Goal: Task Accomplishment & Management: Manage account settings

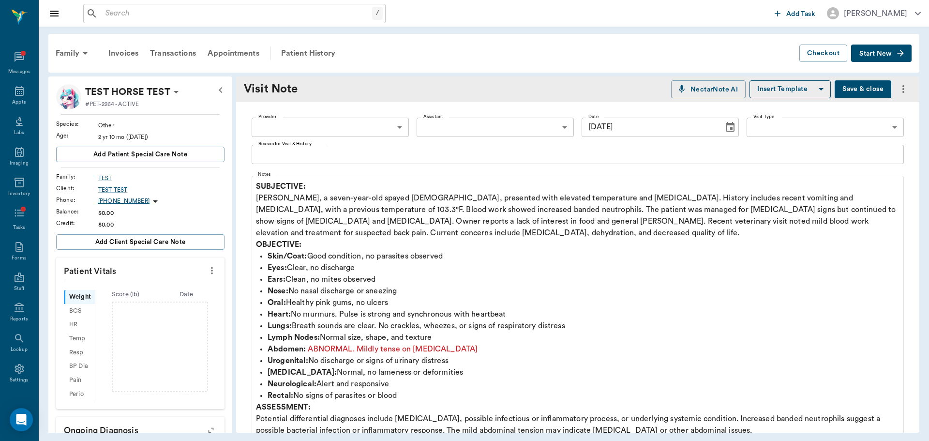
scroll to position [48, 0]
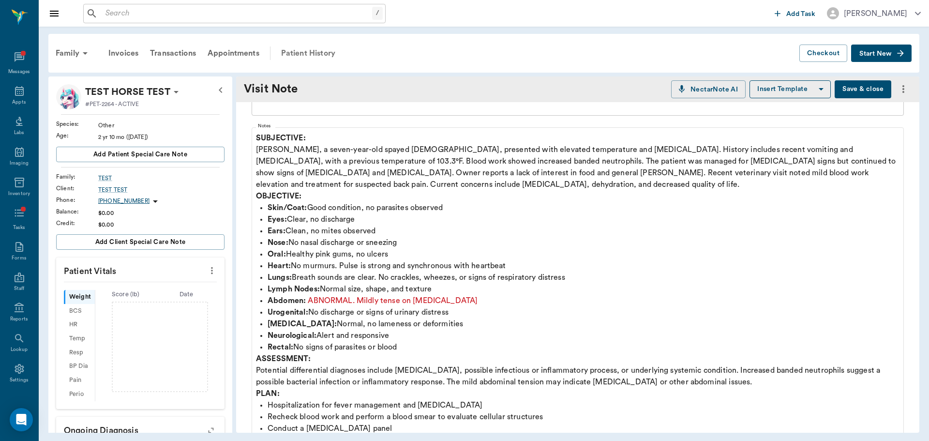
click at [331, 55] on div "Patient History" at bounding box center [308, 53] width 66 height 23
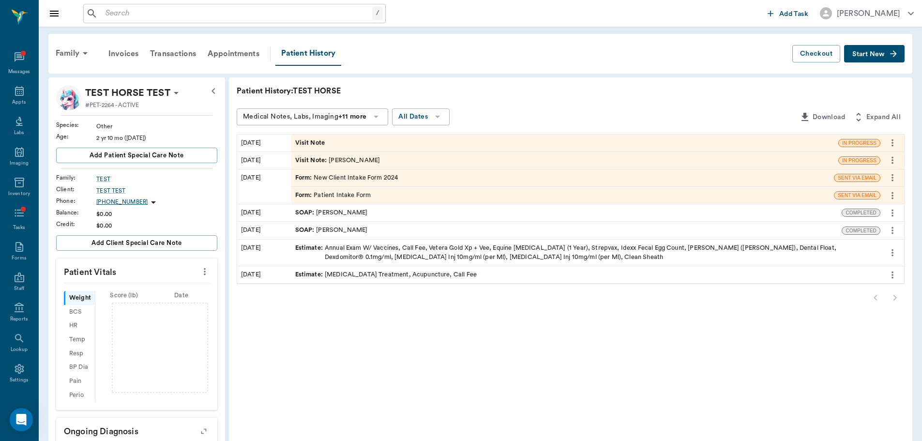
click at [321, 142] on span "Visit Note" at bounding box center [311, 142] width 32 height 9
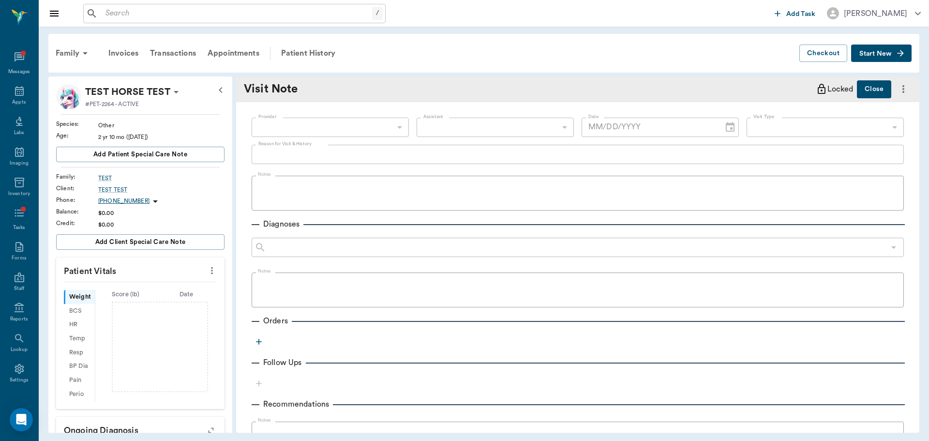
type input "[DATE]"
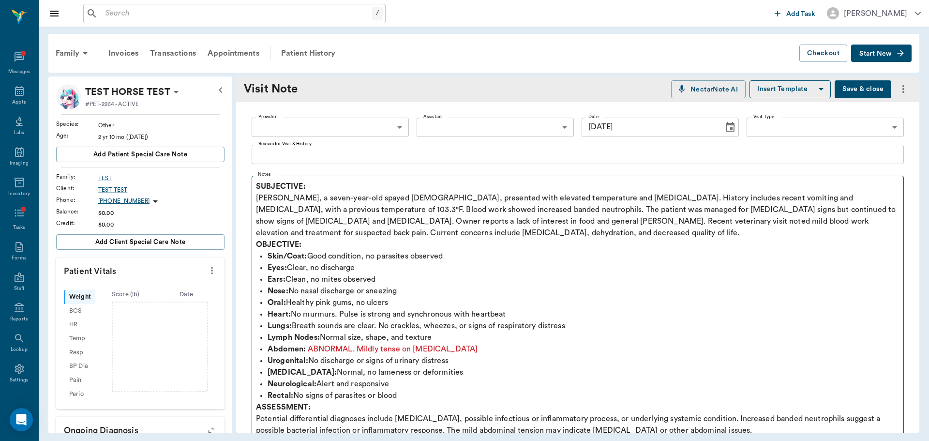
scroll to position [48, 0]
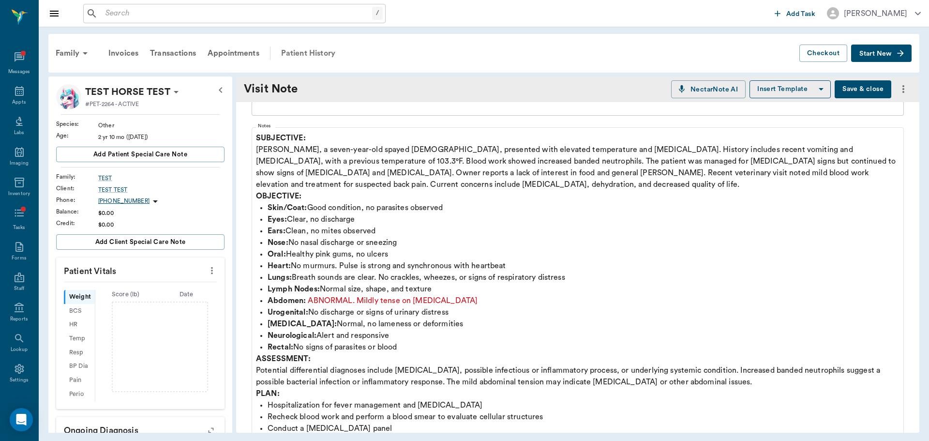
click at [317, 57] on div "Patient History" at bounding box center [308, 53] width 66 height 23
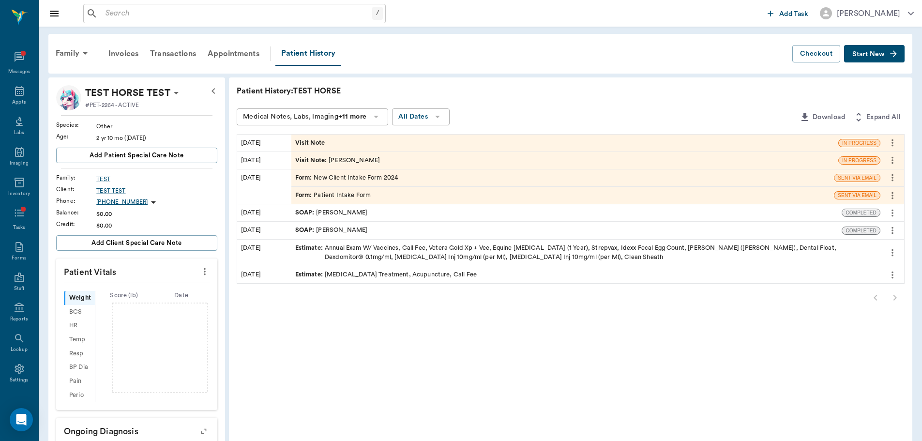
click at [344, 146] on div "Visit Note" at bounding box center [564, 142] width 547 height 17
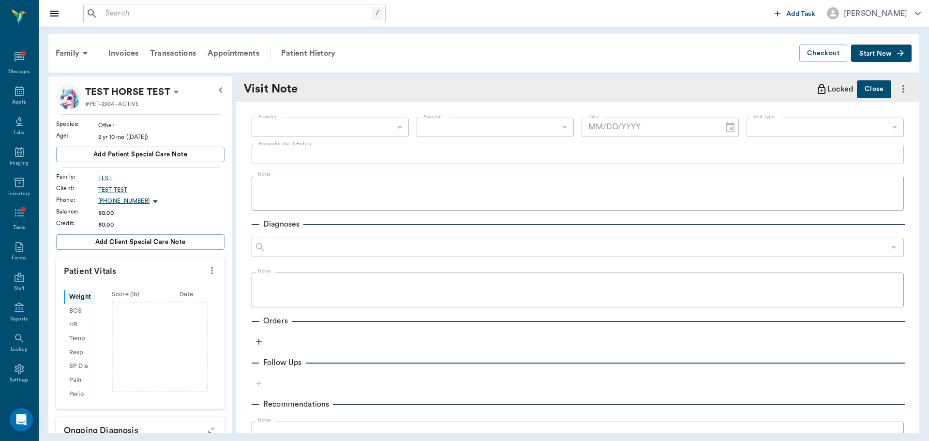
type input "[DATE]"
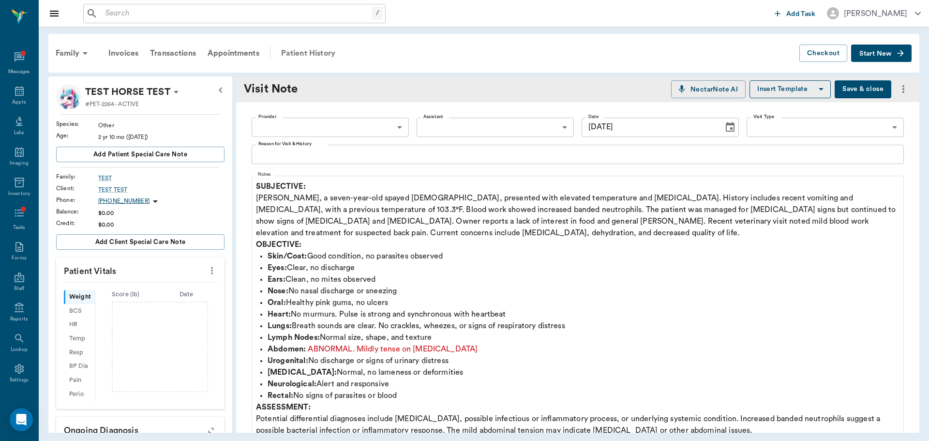
click at [294, 57] on div "Patient History" at bounding box center [308, 53] width 66 height 23
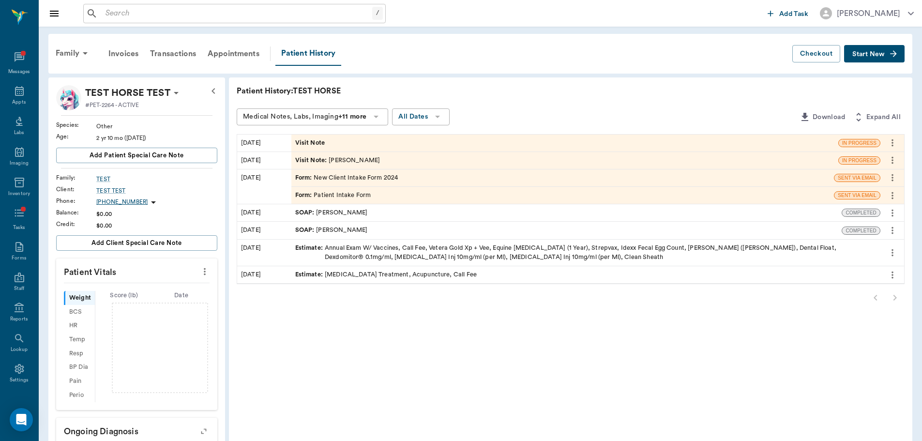
click at [362, 152] on div "Visit Note : [PERSON_NAME]" at bounding box center [564, 160] width 547 height 17
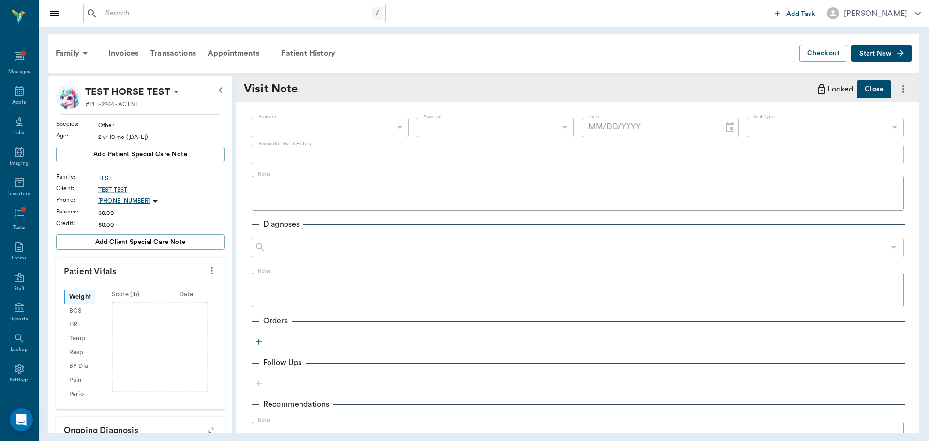
type input "649b3e03b5bc7e03f9326794"
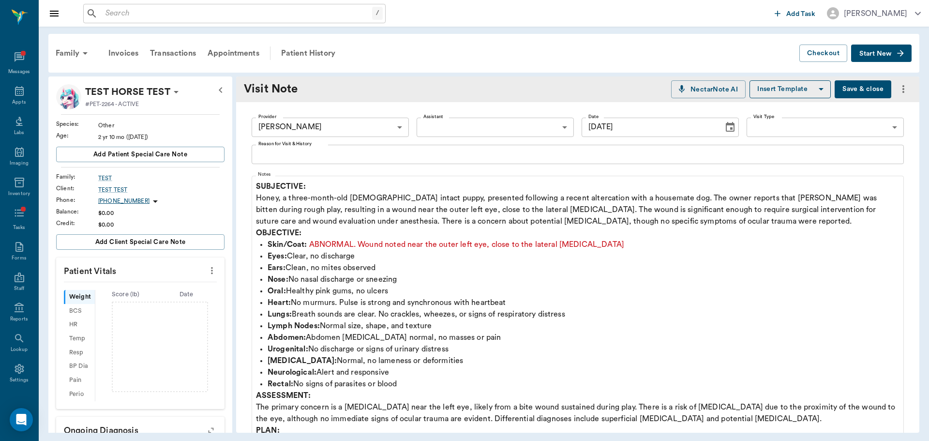
type input "[DATE]"
click at [285, 55] on div "Patient History" at bounding box center [308, 53] width 66 height 23
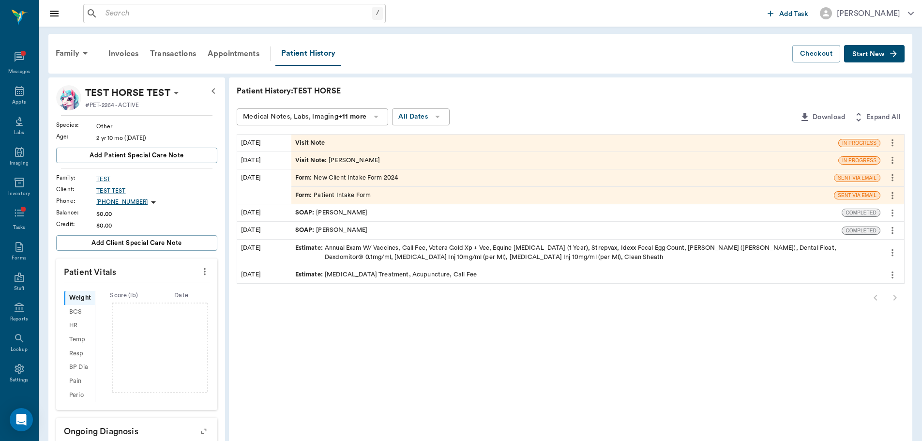
click at [887, 158] on icon "more" at bounding box center [892, 160] width 11 height 12
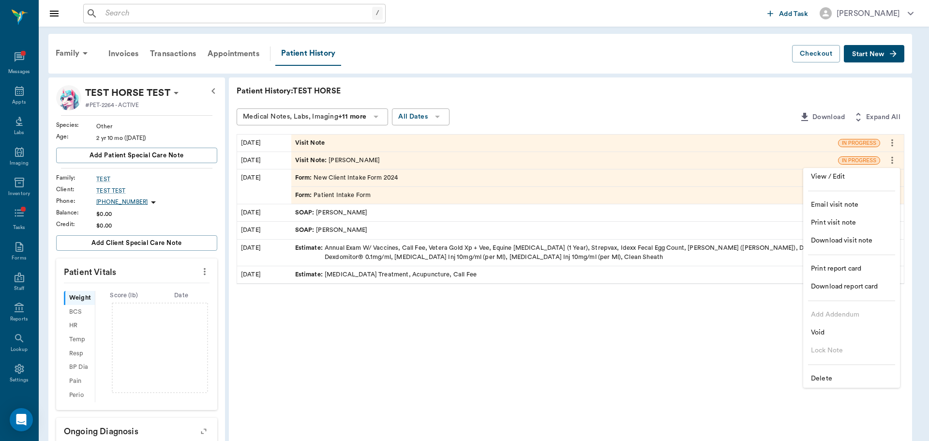
click at [818, 379] on span "Delete" at bounding box center [851, 378] width 81 height 10
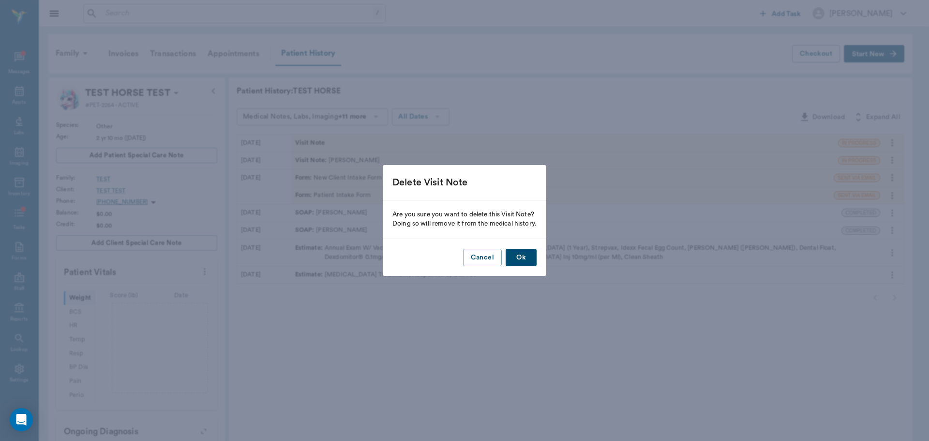
click at [524, 256] on button "Ok" at bounding box center [521, 258] width 31 height 18
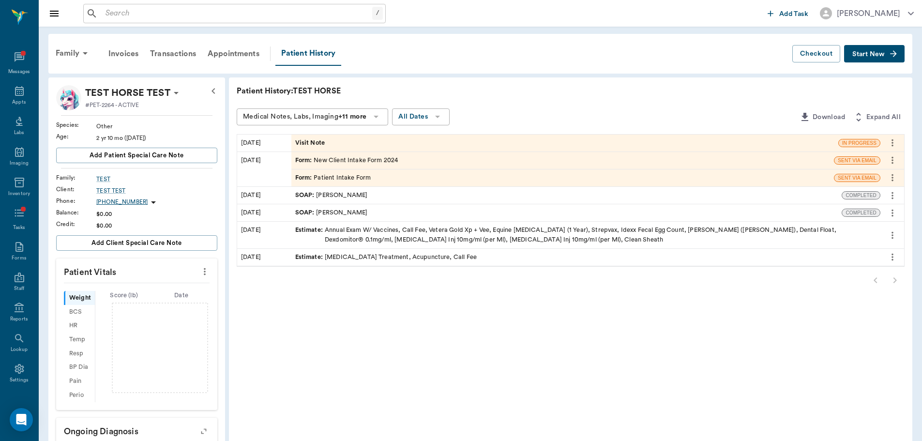
click at [358, 144] on div "Visit Note" at bounding box center [564, 142] width 547 height 17
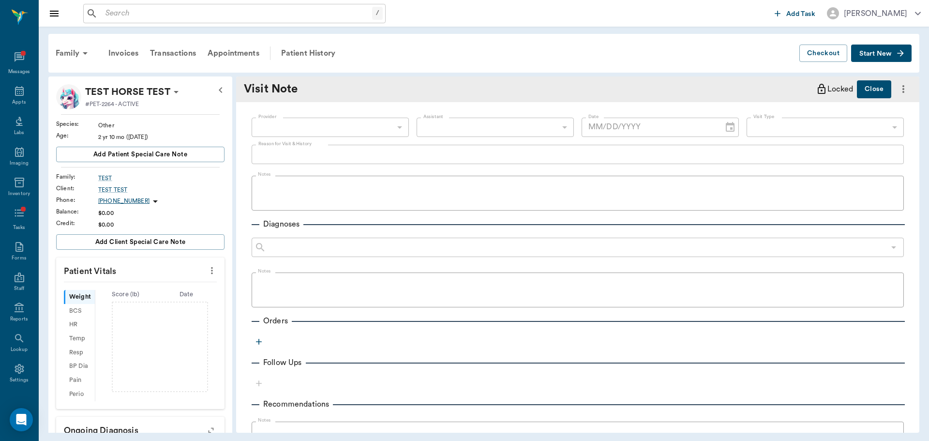
type input "[DATE]"
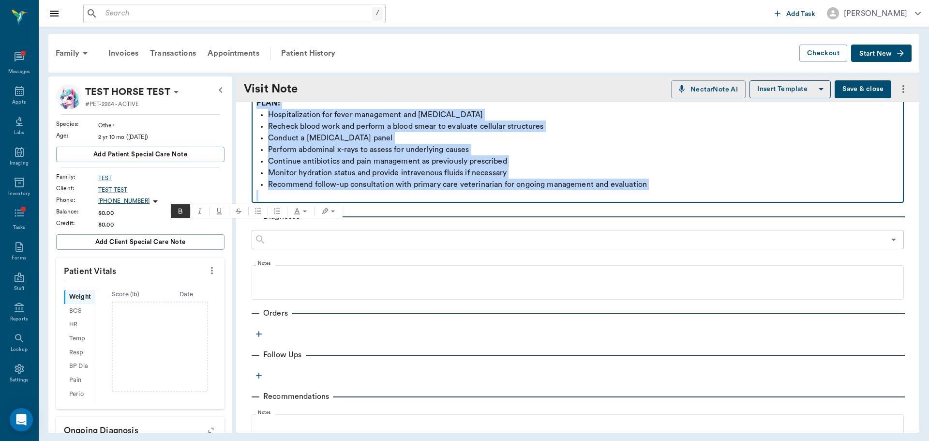
drag, startPoint x: 257, startPoint y: 189, endPoint x: 886, endPoint y: 216, distance: 629.5
click at [886, 216] on div "Provider ​ Provider Assistant ​ Assistant Date [DATE] Date Visit Type ​ Visit T…" at bounding box center [577, 150] width 683 height 774
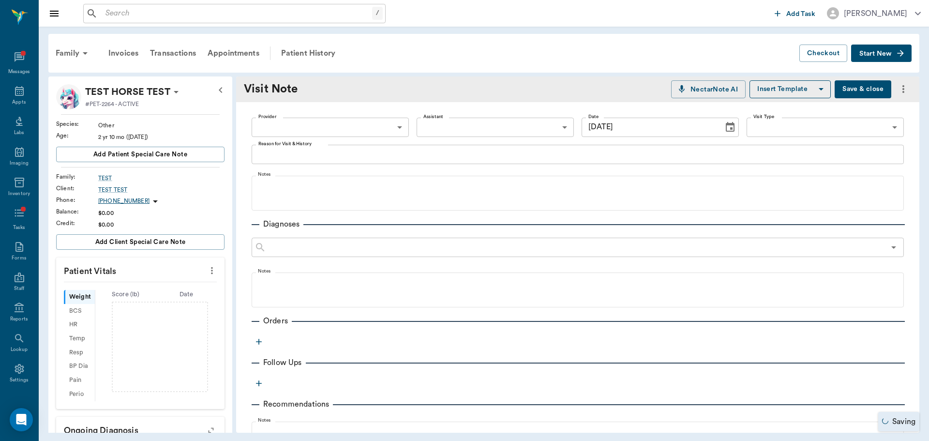
click at [857, 94] on button "Save & close" at bounding box center [862, 89] width 57 height 18
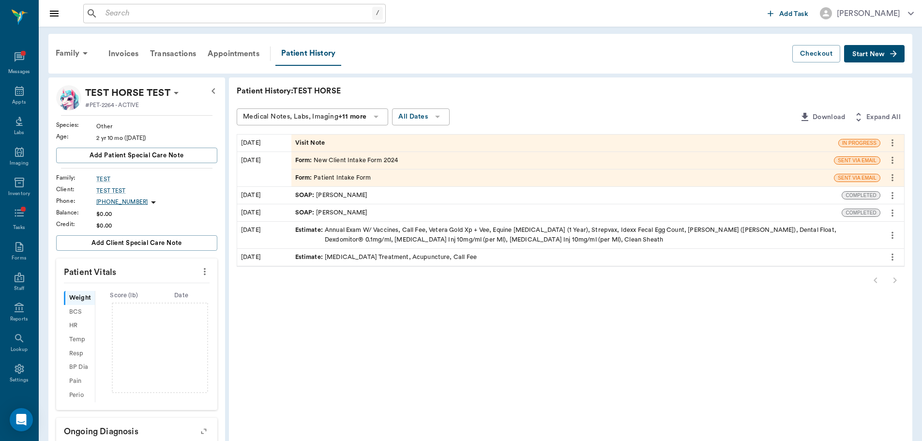
click at [895, 147] on icon "more" at bounding box center [892, 143] width 11 height 12
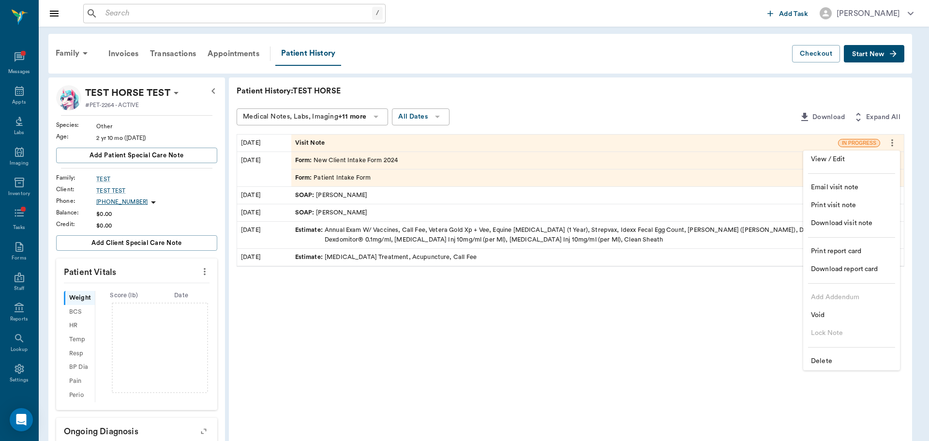
click at [697, 92] on div at bounding box center [464, 220] width 929 height 441
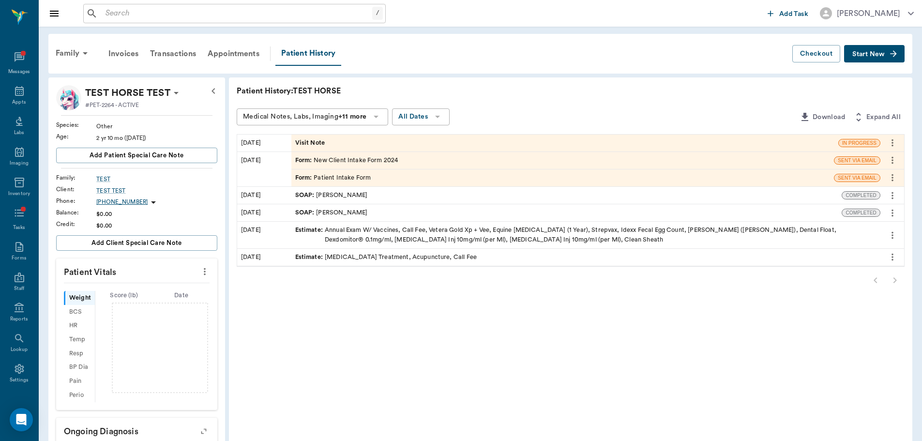
click at [327, 134] on div "[DATE] Visit Note IN PROGRESS [DATE] Form : New Client Intake Form 2024 SENT VI…" at bounding box center [571, 200] width 668 height 133
click at [326, 138] on div "Visit Note" at bounding box center [564, 142] width 547 height 17
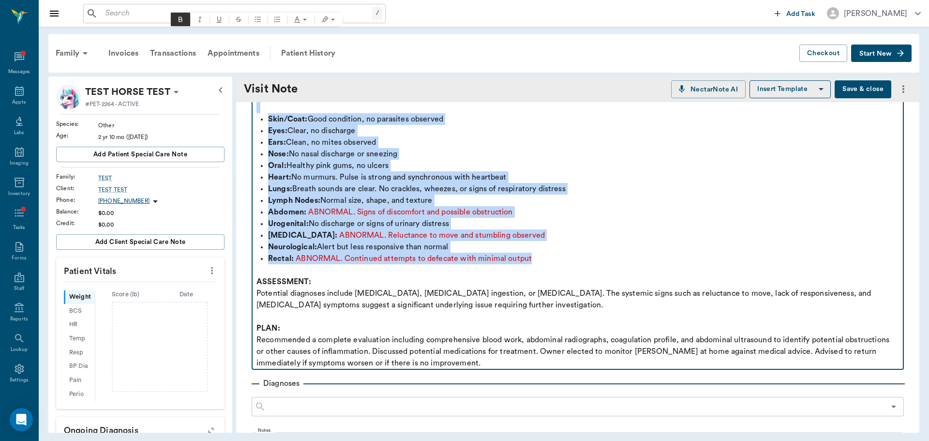
scroll to position [193, 0]
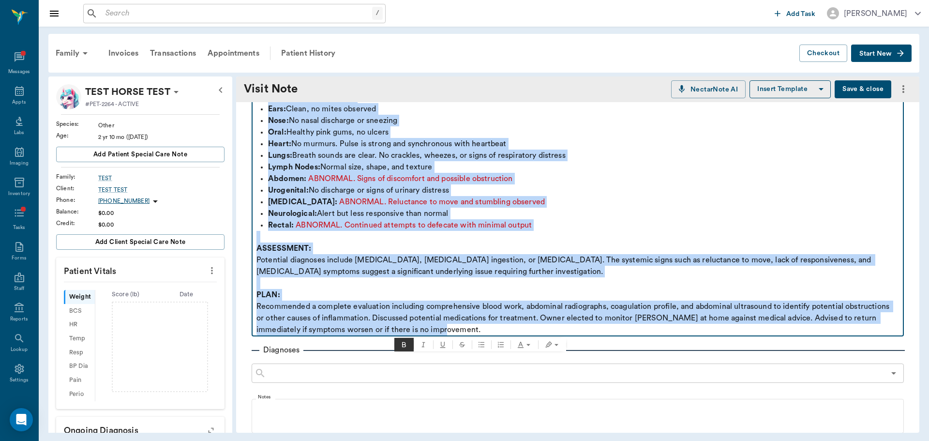
drag, startPoint x: 256, startPoint y: 186, endPoint x: 724, endPoint y: 326, distance: 487.8
click at [724, 326] on div "SUBJECTIVE: Orion, a two-year-old [DEMOGRAPHIC_DATA] intact German Shepherd mix…" at bounding box center [577, 161] width 642 height 348
copy div "SUBJECTIVE: Orion, a two-year-old [DEMOGRAPHIC_DATA] intact German Shepherd mix…"
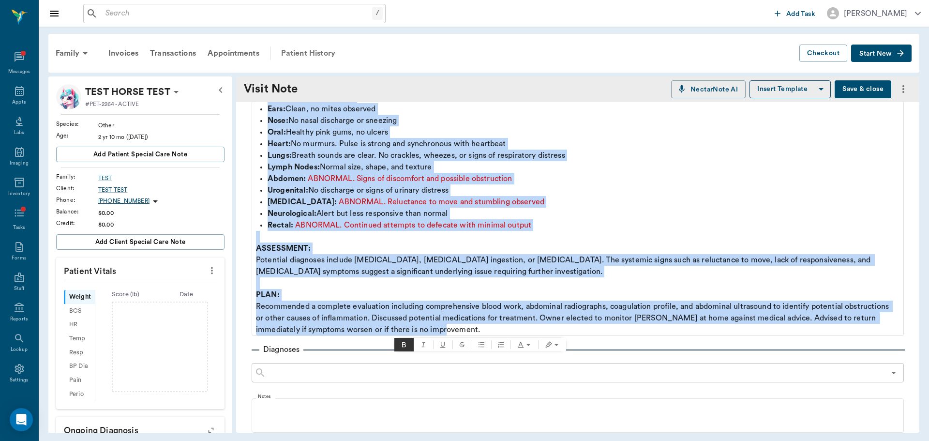
click at [303, 48] on div "Patient History" at bounding box center [308, 53] width 66 height 23
click at [531, 22] on icon "Close" at bounding box center [529, 21] width 6 height 6
click at [327, 55] on div "Patient History" at bounding box center [308, 53] width 66 height 23
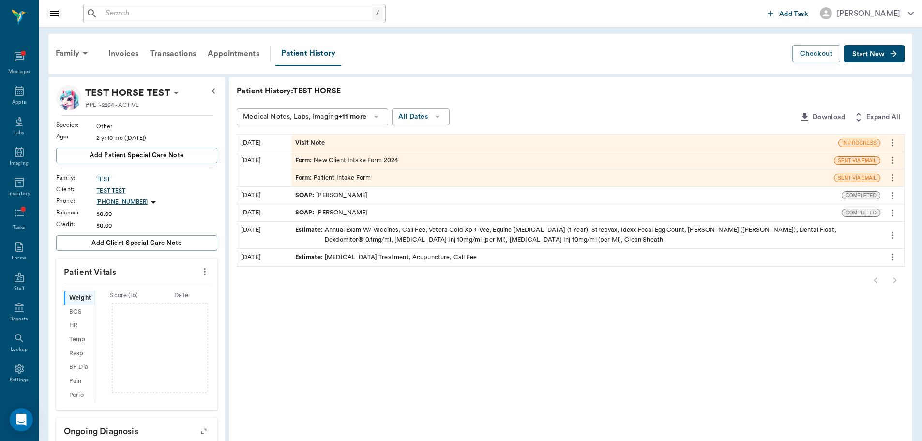
click at [318, 147] on span "Visit Note" at bounding box center [311, 142] width 32 height 9
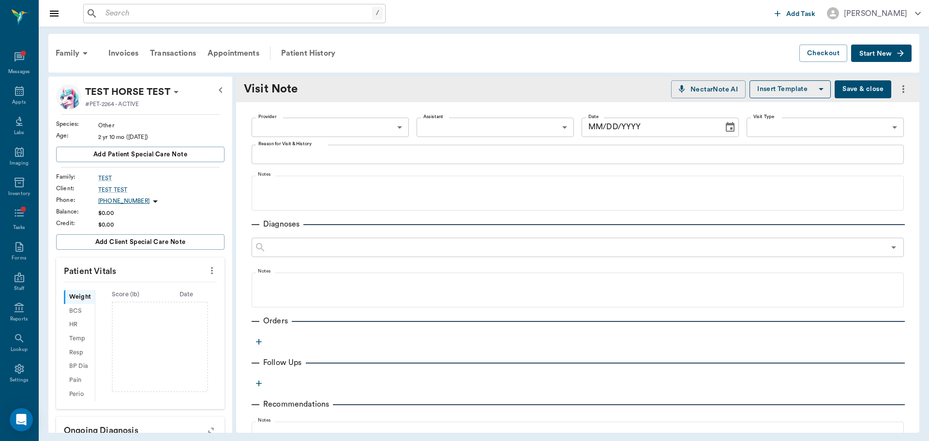
type input "[DATE]"
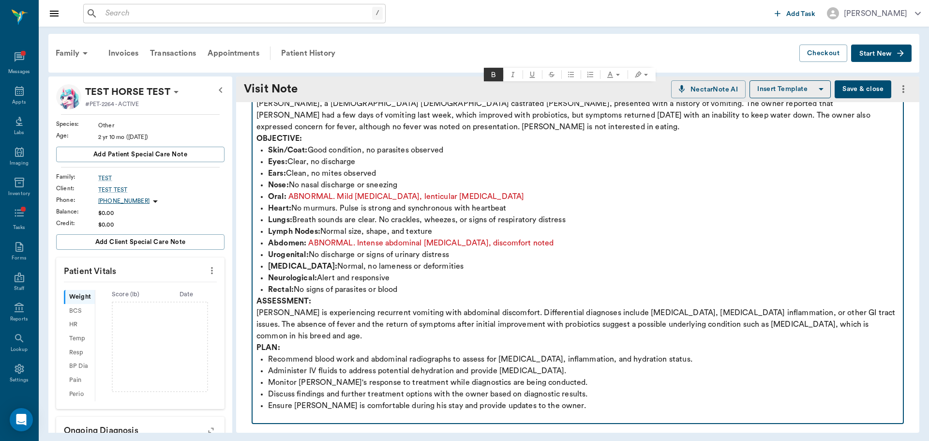
scroll to position [97, 0]
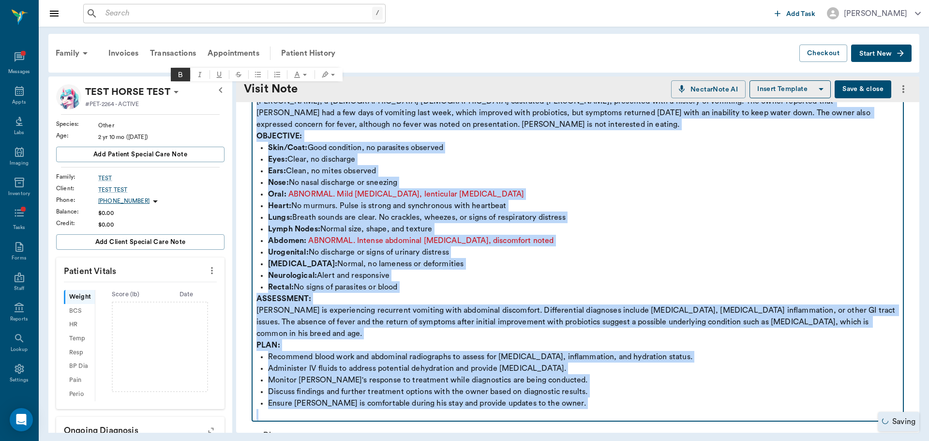
drag, startPoint x: 256, startPoint y: 183, endPoint x: 750, endPoint y: 409, distance: 543.7
click at [750, 409] on div "SUBJECTIVE: [PERSON_NAME], a [DEMOGRAPHIC_DATA] [DEMOGRAPHIC_DATA] castrated [P…" at bounding box center [577, 252] width 642 height 337
copy div "SUBJECTIVE: [PERSON_NAME], a [DEMOGRAPHIC_DATA] [DEMOGRAPHIC_DATA] castrated [P…"
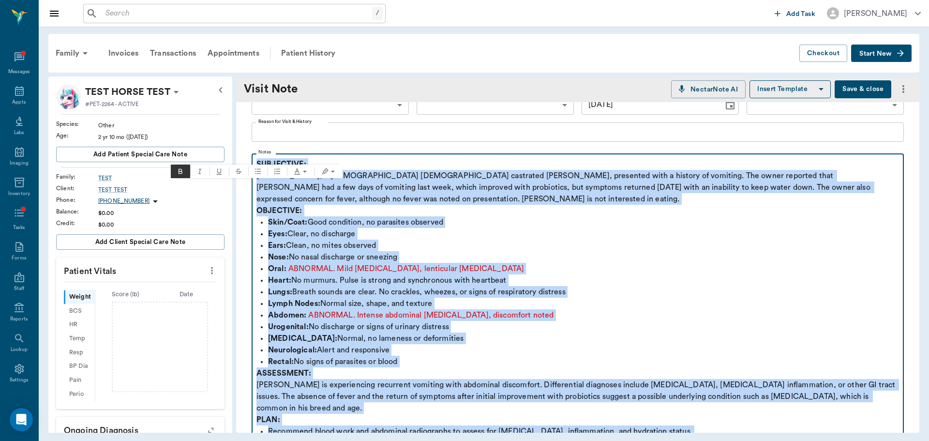
scroll to position [0, 0]
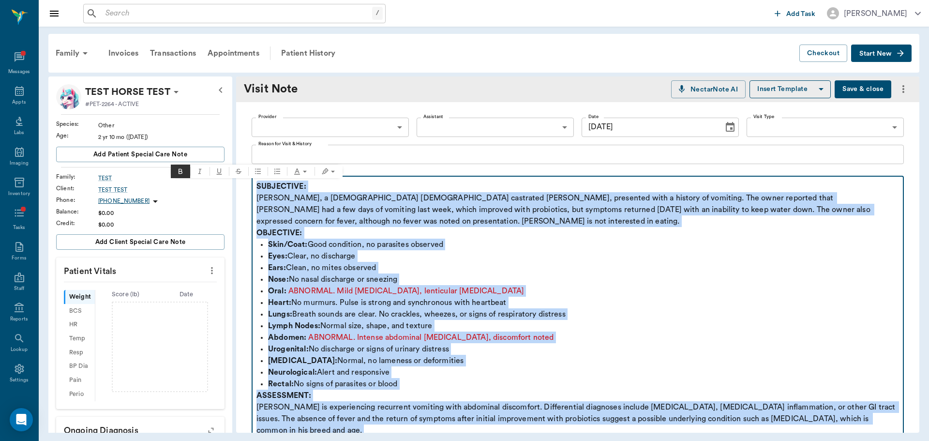
click at [414, 237] on p "OBJECTIVE:" at bounding box center [577, 233] width 642 height 12
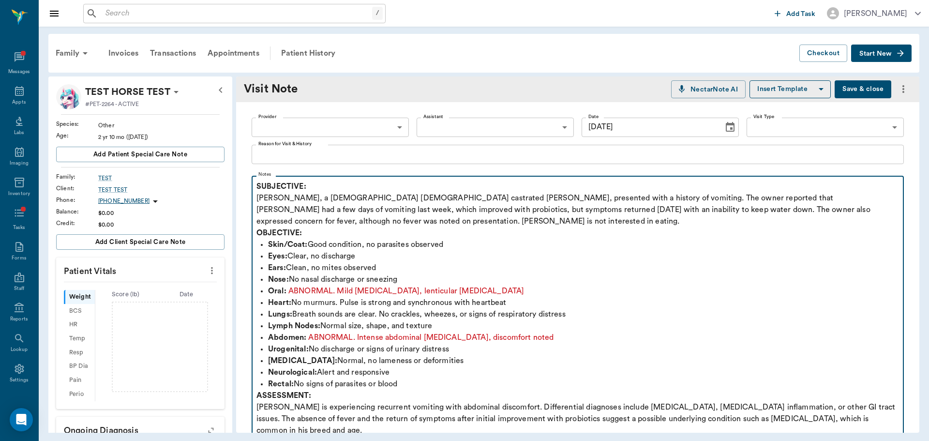
click at [378, 225] on p "SUBJECTIVE: [PERSON_NAME], a [DEMOGRAPHIC_DATA] [DEMOGRAPHIC_DATA] castrated [P…" at bounding box center [577, 203] width 642 height 46
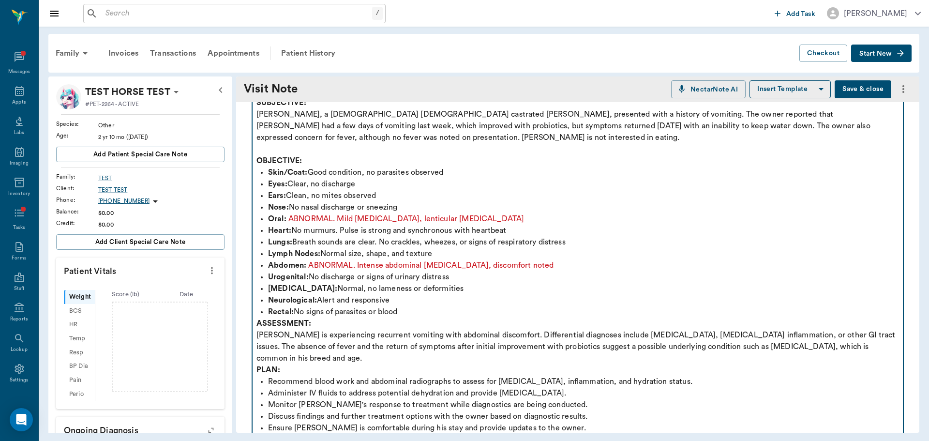
scroll to position [145, 0]
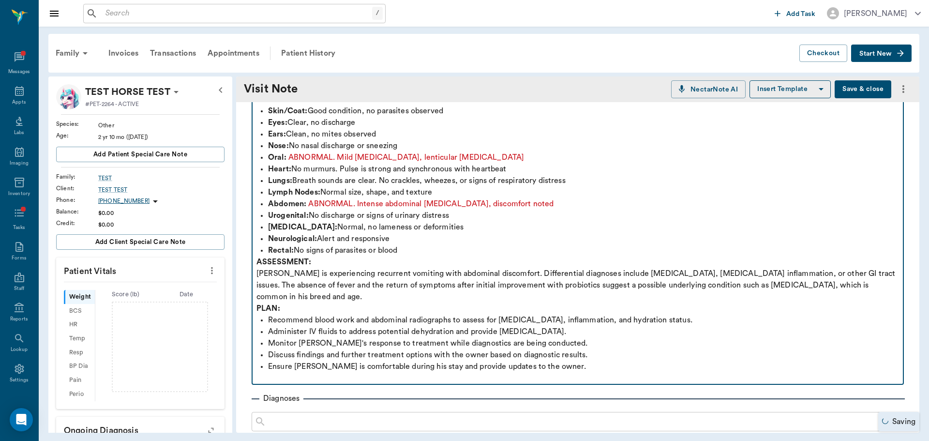
click at [423, 251] on p "Rectal: No signs of parasites or blood" at bounding box center [583, 250] width 631 height 12
click at [259, 262] on strong "ASSESSMENT:" at bounding box center [283, 262] width 55 height 8
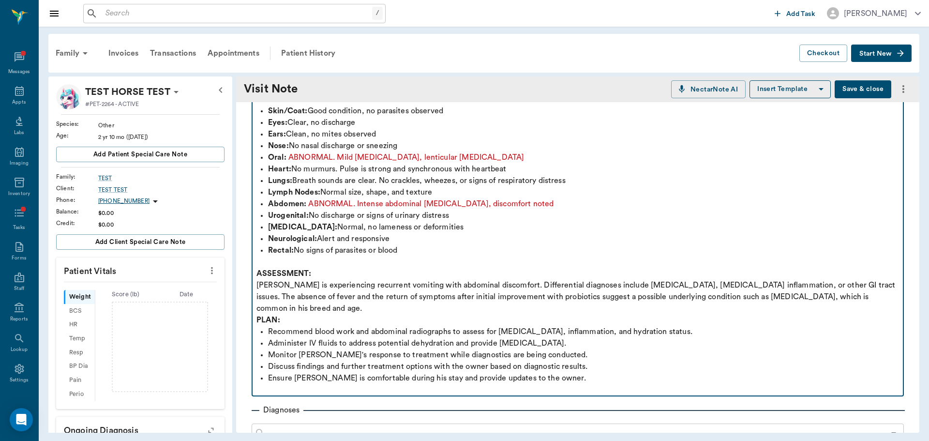
click at [257, 317] on strong "PLAN:" at bounding box center [268, 320] width 24 height 8
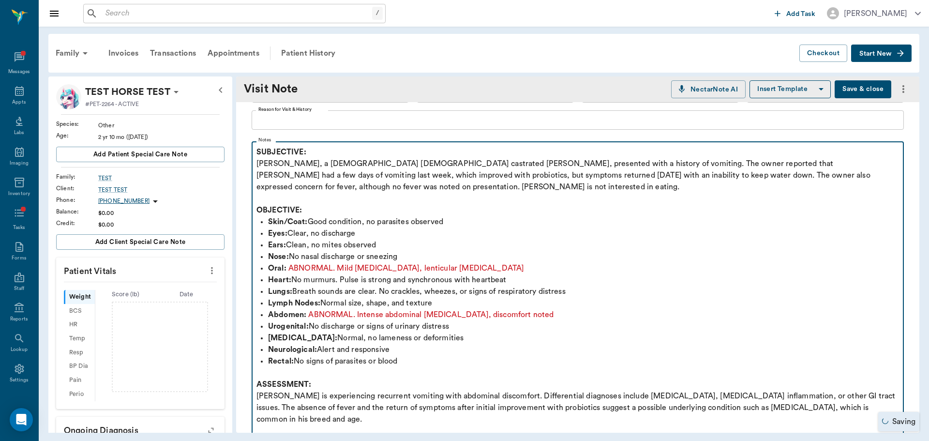
scroll to position [0, 0]
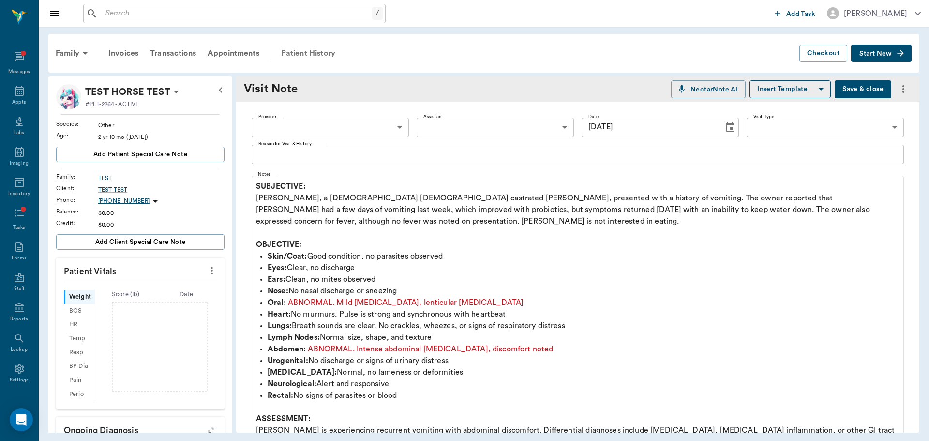
click at [326, 57] on div "Patient History" at bounding box center [308, 53] width 66 height 23
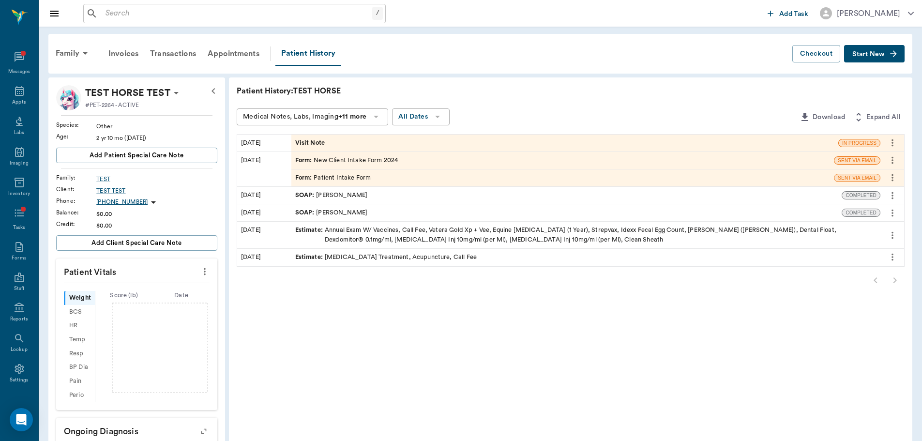
click at [328, 144] on div "Visit Note" at bounding box center [564, 142] width 547 height 17
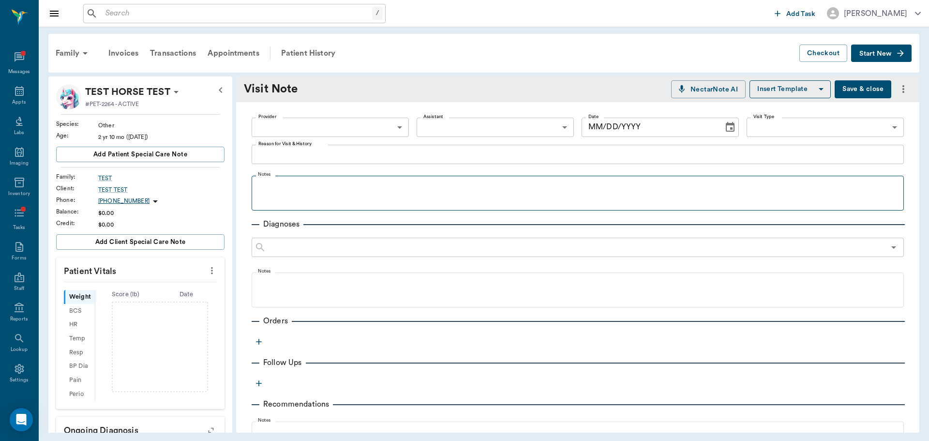
type input "[DATE]"
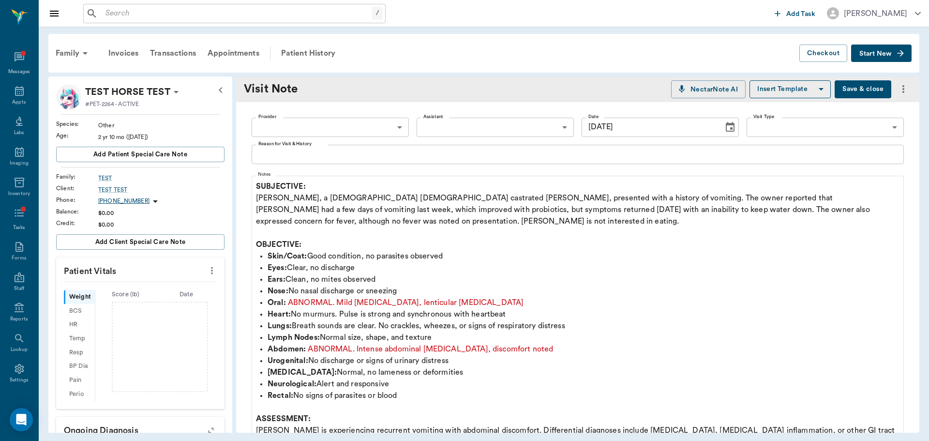
click at [358, 146] on div "x Reason for Visit & History" at bounding box center [578, 154] width 652 height 19
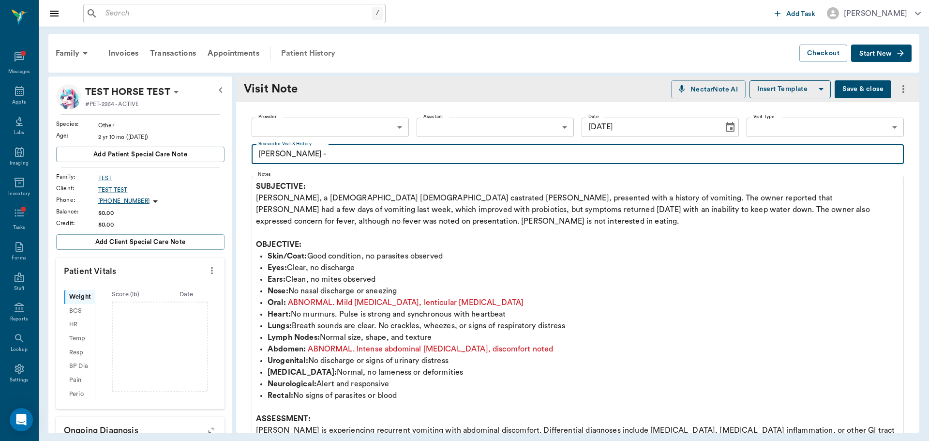
type textarea "[PERSON_NAME] -"
click at [322, 55] on div "Patient History" at bounding box center [308, 53] width 66 height 23
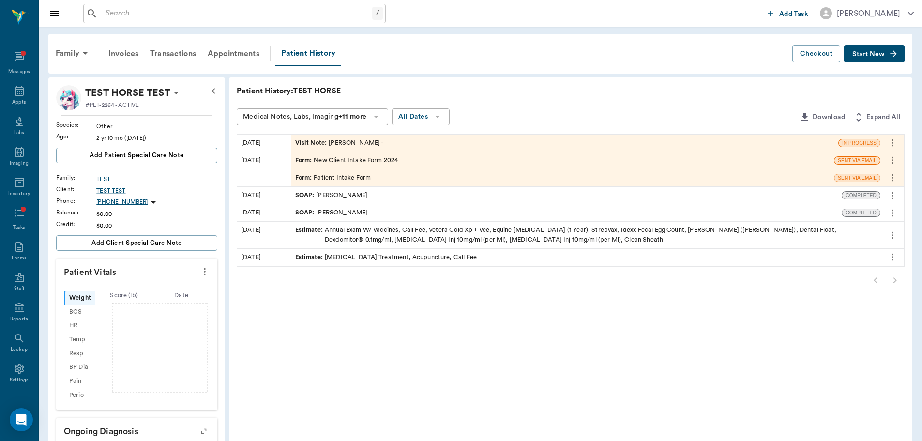
click at [339, 146] on div "Visit Note : [PERSON_NAME] -" at bounding box center [339, 142] width 89 height 9
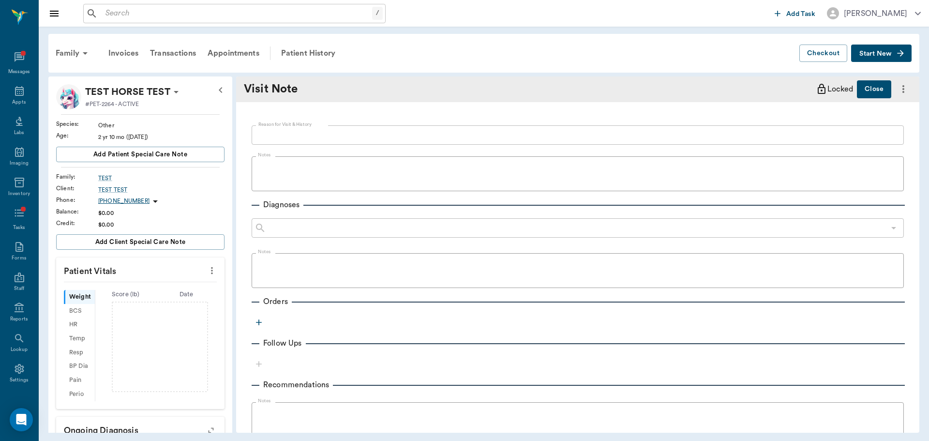
type textarea "[PERSON_NAME] -"
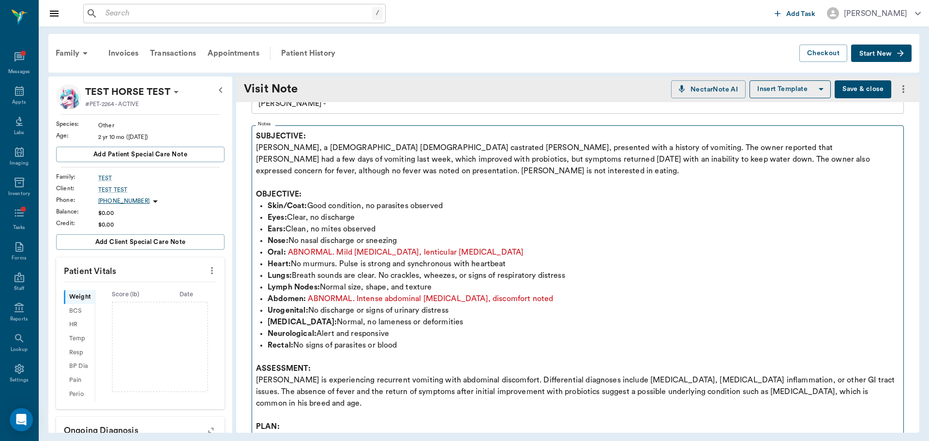
drag, startPoint x: 255, startPoint y: 183, endPoint x: 294, endPoint y: 188, distance: 39.1
click at [295, 191] on fieldset "Notes SUBJECTIVE: [PERSON_NAME], a [DEMOGRAPHIC_DATA] [DEMOGRAPHIC_DATA] castra…" at bounding box center [578, 311] width 652 height 381
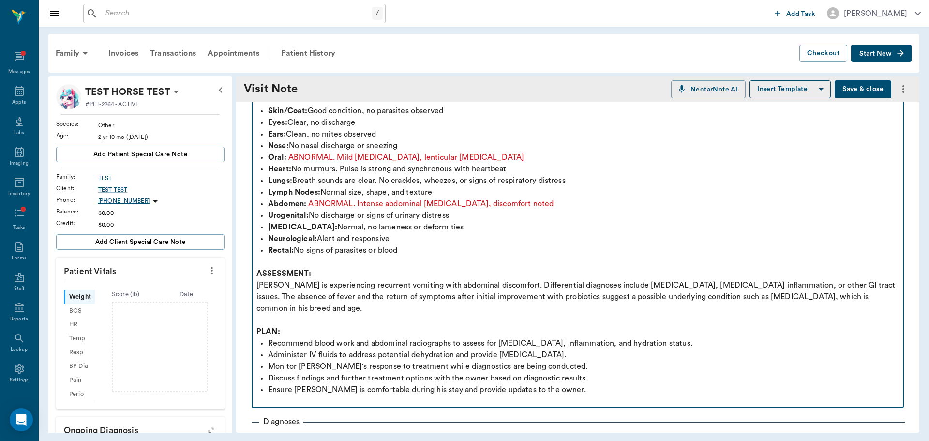
drag, startPoint x: 257, startPoint y: 185, endPoint x: 422, endPoint y: 192, distance: 165.1
click at [422, 192] on div "SUBJECTIVE: [PERSON_NAME], a [DEMOGRAPHIC_DATA] [DEMOGRAPHIC_DATA] castrated [P…" at bounding box center [577, 221] width 642 height 372
click at [422, 192] on p "Lymph Nodes: Normal size, shape, and texture" at bounding box center [583, 192] width 631 height 12
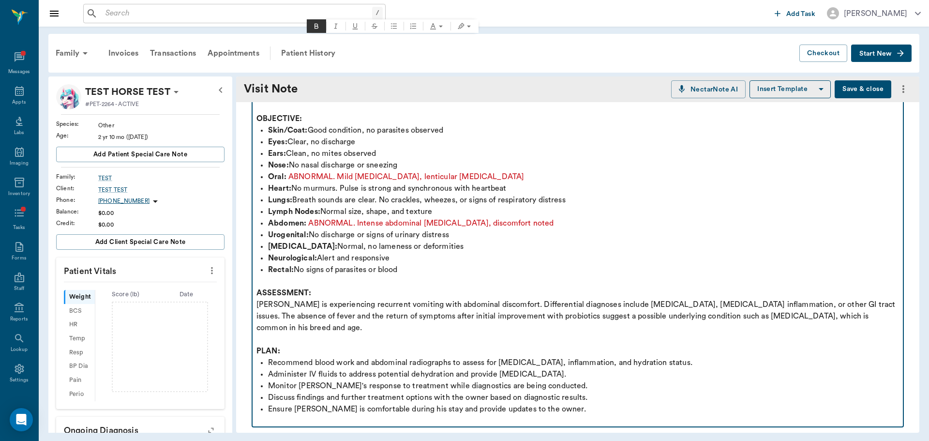
scroll to position [145, 0]
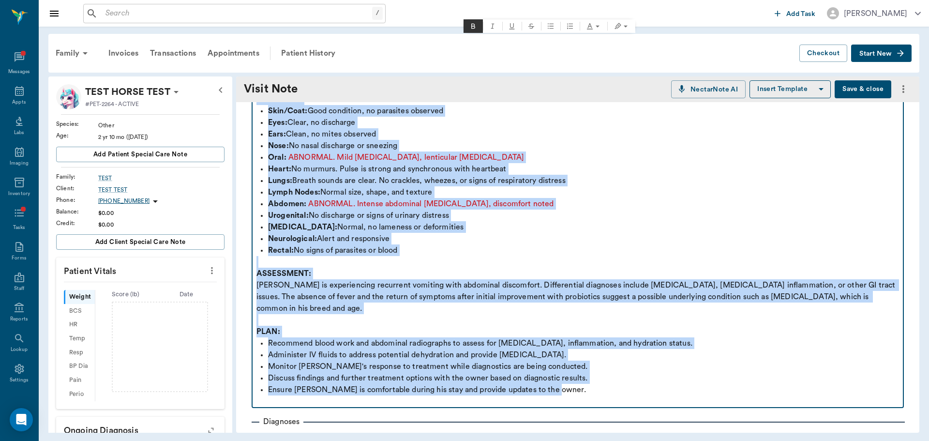
drag, startPoint x: 256, startPoint y: 187, endPoint x: 790, endPoint y: 394, distance: 572.8
click at [790, 394] on div "SUBJECTIVE: [PERSON_NAME], a [DEMOGRAPHIC_DATA] [DEMOGRAPHIC_DATA] castrated [P…" at bounding box center [577, 221] width 642 height 372
copy div "SUBJECTIVE: [PERSON_NAME], a [DEMOGRAPHIC_DATA] [DEMOGRAPHIC_DATA] castrated [P…"
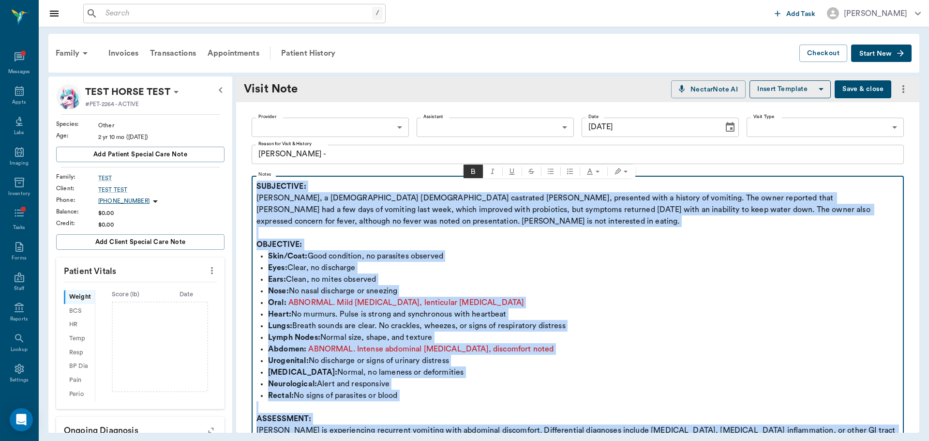
copy div "SUBJECTIVE: [PERSON_NAME], a [DEMOGRAPHIC_DATA] [DEMOGRAPHIC_DATA] castrated [P…"
